Goal: Task Accomplishment & Management: Use online tool/utility

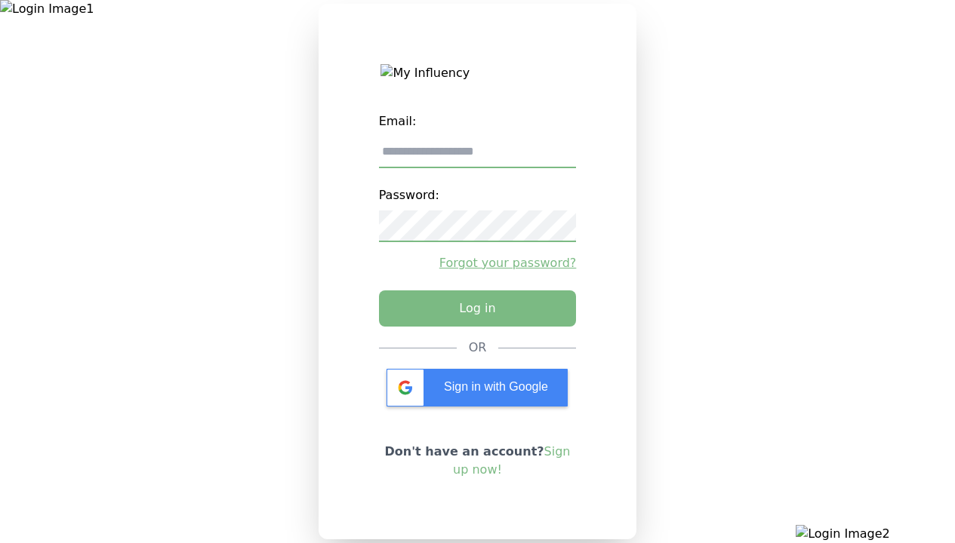
click at [477, 158] on input "email" at bounding box center [478, 153] width 198 height 32
type input "**********"
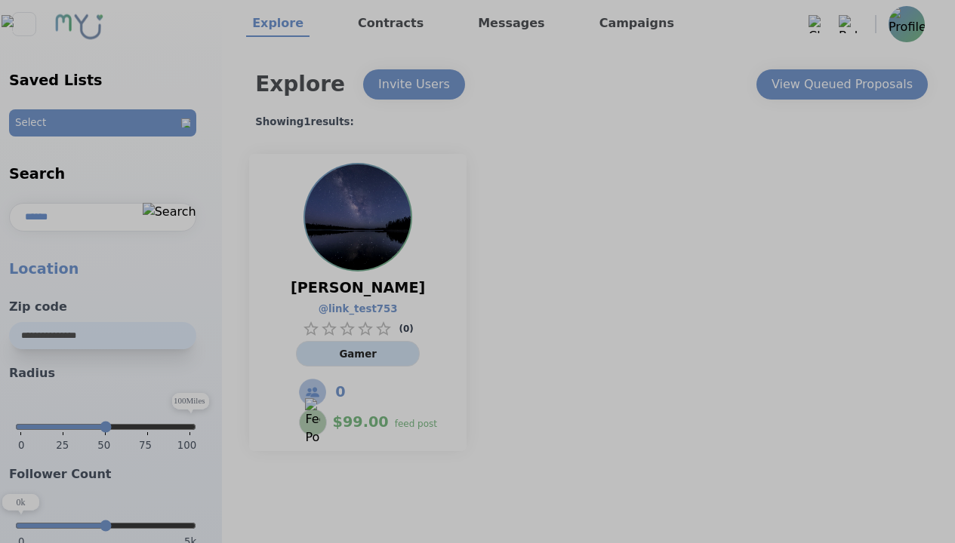
select select "*"
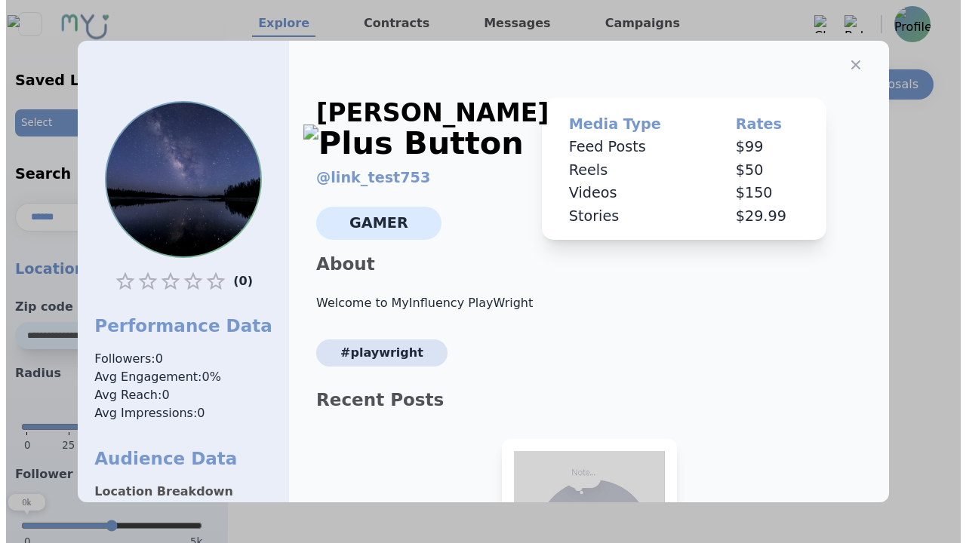
scroll to position [210, 0]
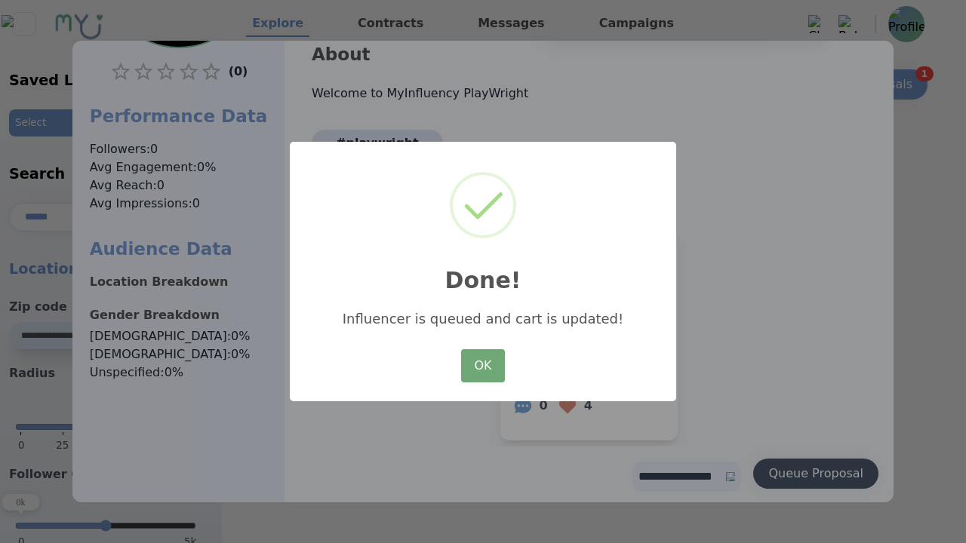
click at [483, 367] on button "OK" at bounding box center [483, 365] width 44 height 33
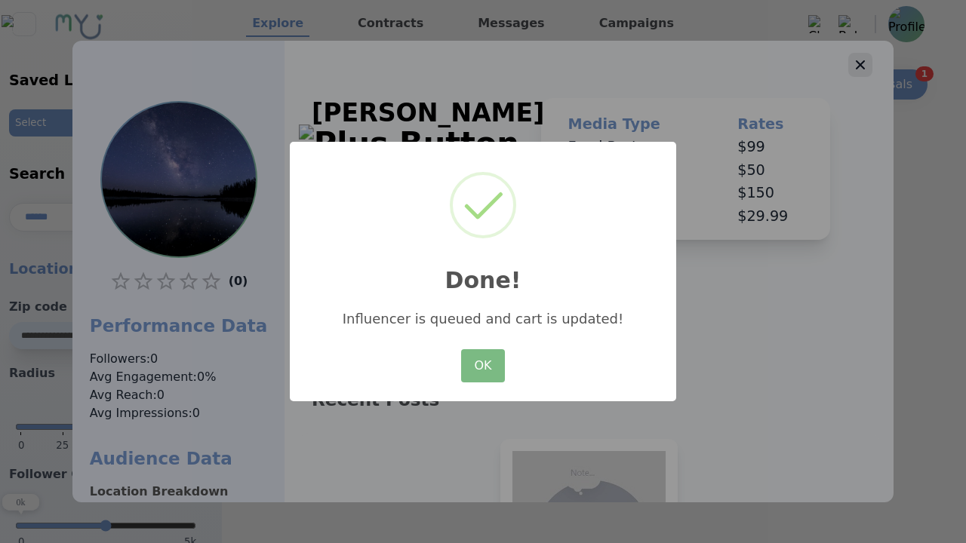
click at [856, 60] on icon "button" at bounding box center [860, 64] width 9 height 9
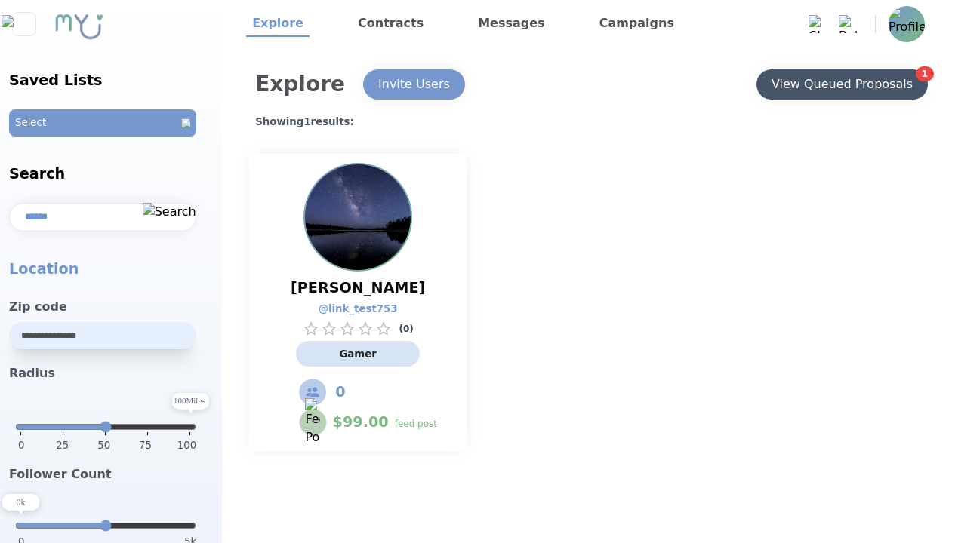
click at [841, 85] on div "View Queued Proposals" at bounding box center [841, 84] width 141 height 18
select select "*"
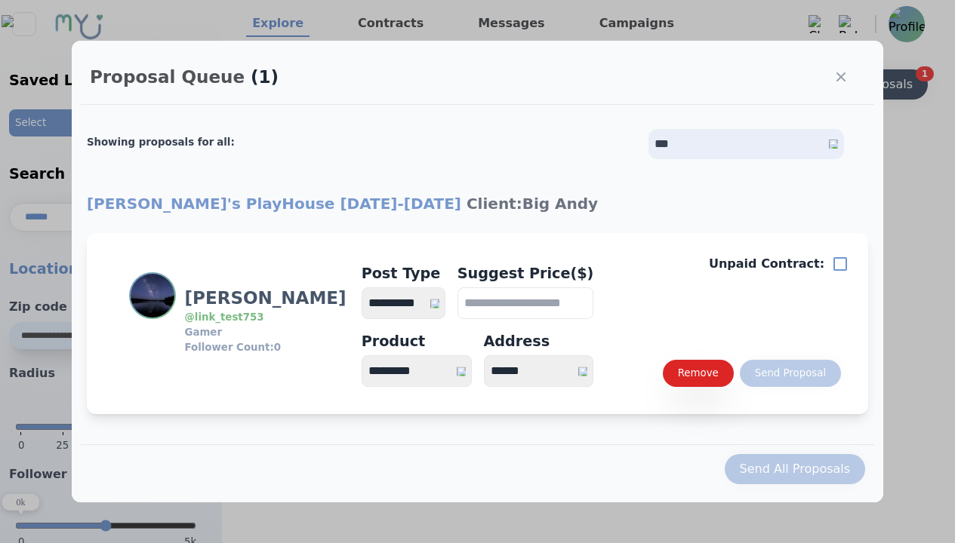
select select "*"
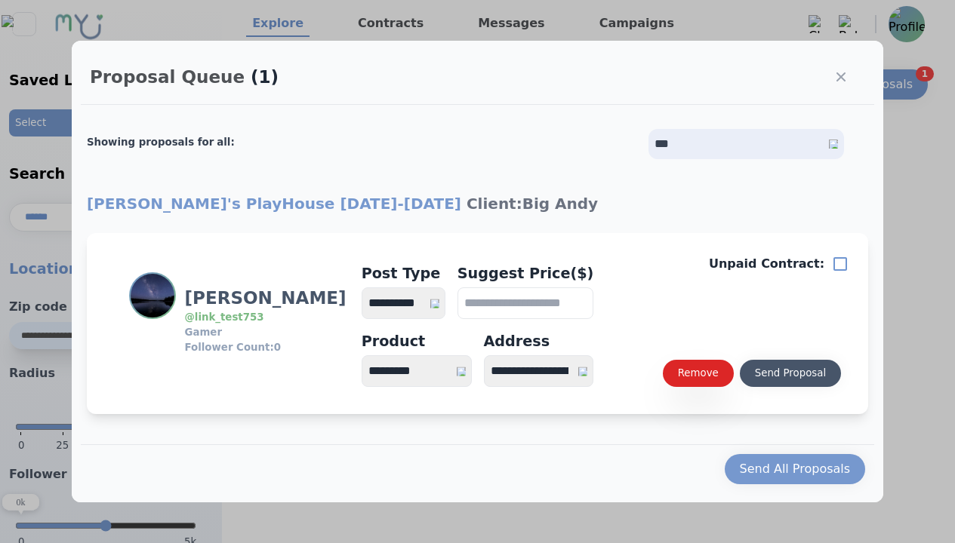
click at [790, 374] on div "Send Proposal" at bounding box center [790, 373] width 71 height 15
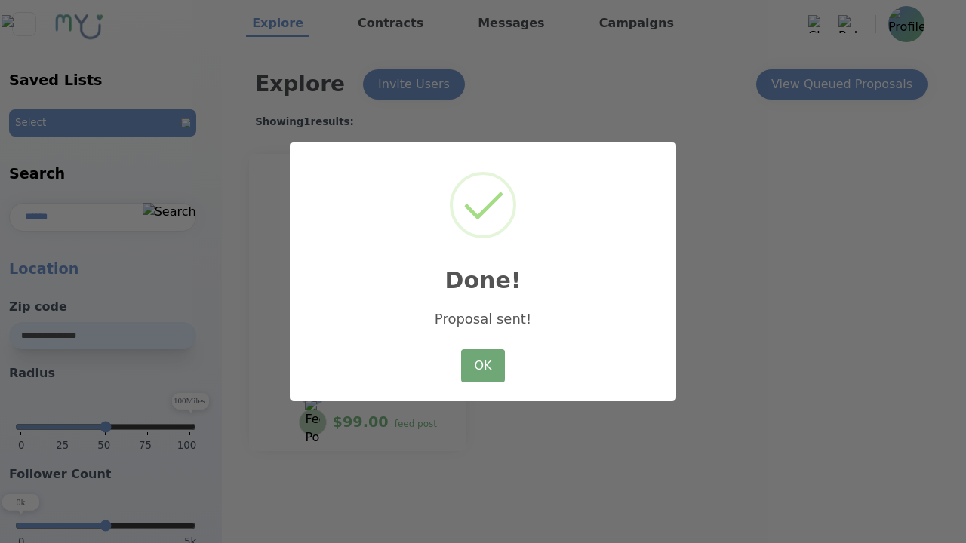
click at [483, 367] on button "OK" at bounding box center [483, 365] width 44 height 33
